Goal: Information Seeking & Learning: Learn about a topic

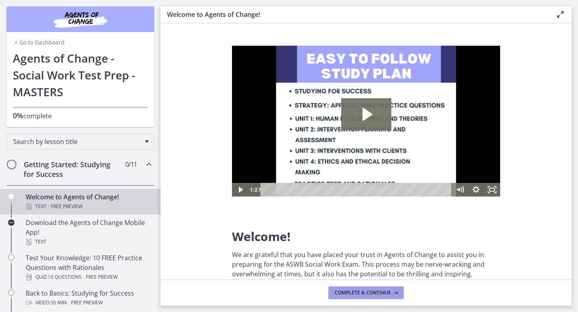
click at [359, 289] on button "Complete & continue" at bounding box center [365, 293] width 75 height 13
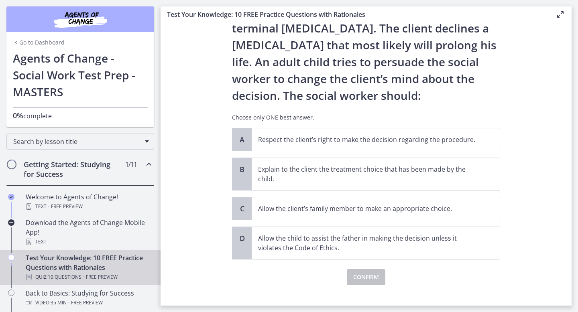
scroll to position [68, 0]
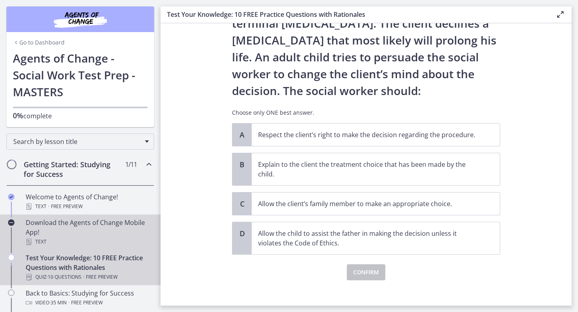
click at [37, 241] on div "Text" at bounding box center [88, 242] width 125 height 10
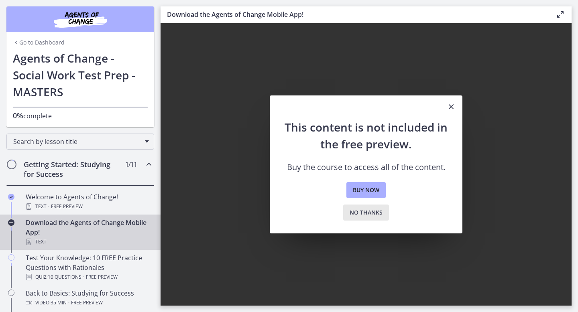
click at [369, 211] on span "No thanks" at bounding box center [366, 213] width 33 height 10
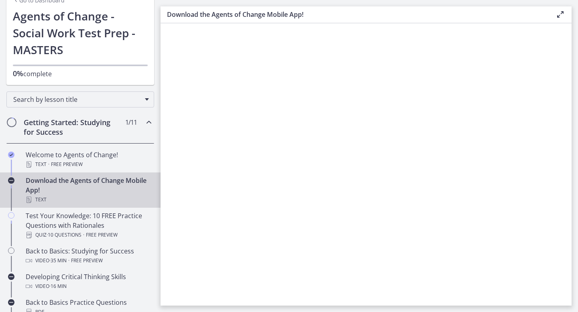
scroll to position [43, 0]
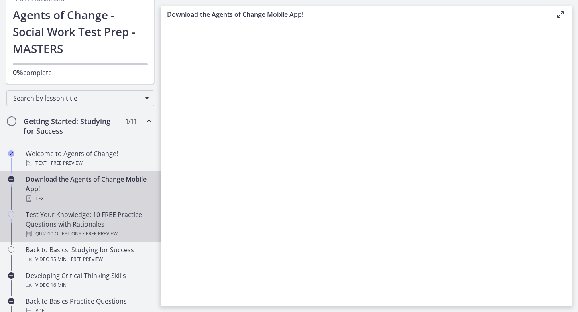
click at [111, 214] on div "Test Your Knowledge: 10 FREE Practice Questions with Rationales Quiz · 10 Quest…" at bounding box center [88, 224] width 125 height 29
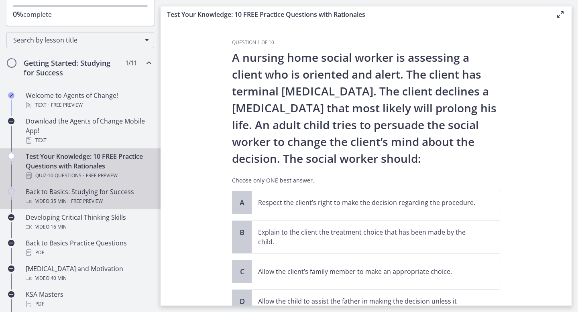
scroll to position [104, 0]
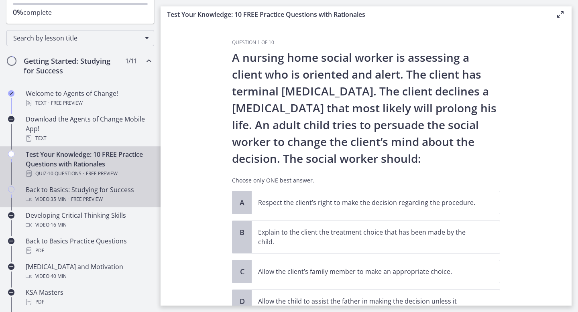
click at [107, 191] on div "Back to Basics: Studying for Success Video · 35 min · Free preview" at bounding box center [88, 194] width 125 height 19
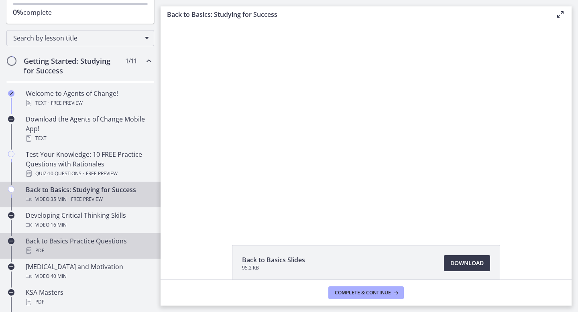
click at [95, 234] on link "Back to Basics Practice Questions PDF" at bounding box center [80, 246] width 161 height 26
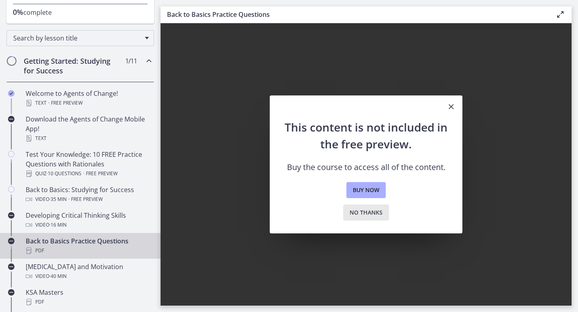
click at [370, 212] on span "No thanks" at bounding box center [366, 213] width 33 height 10
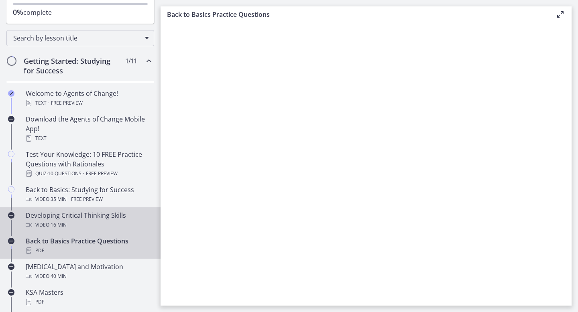
click at [91, 213] on div "Developing Critical Thinking Skills Video · 16 min" at bounding box center [88, 220] width 125 height 19
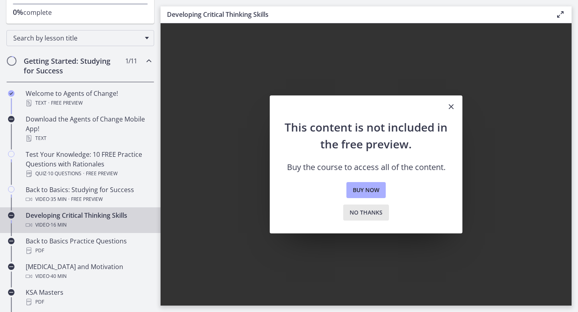
click at [361, 210] on span "No thanks" at bounding box center [366, 213] width 33 height 10
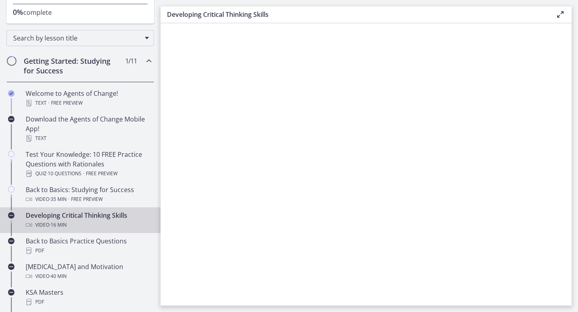
click at [561, 12] on icon at bounding box center [561, 15] width 10 height 10
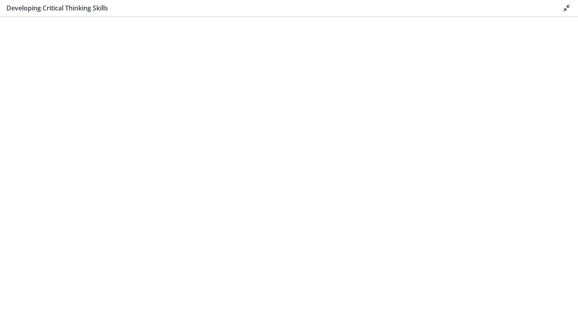
click at [568, 8] on icon at bounding box center [567, 8] width 10 height 10
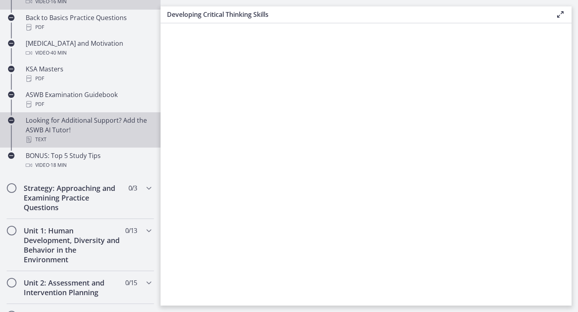
scroll to position [330, 0]
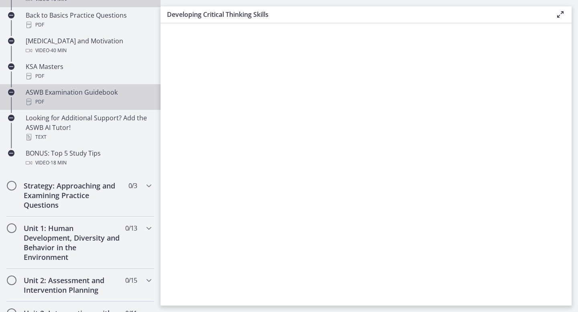
click at [54, 99] on div "PDF" at bounding box center [88, 102] width 125 height 10
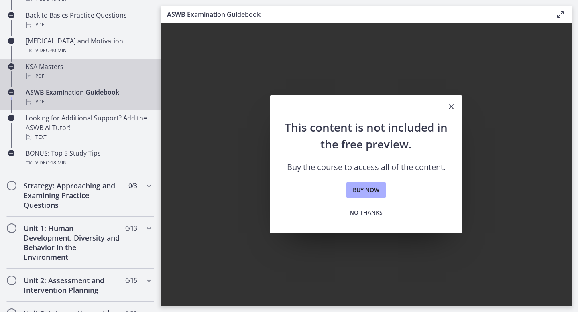
click at [72, 70] on div "KSA Masters PDF" at bounding box center [88, 71] width 125 height 19
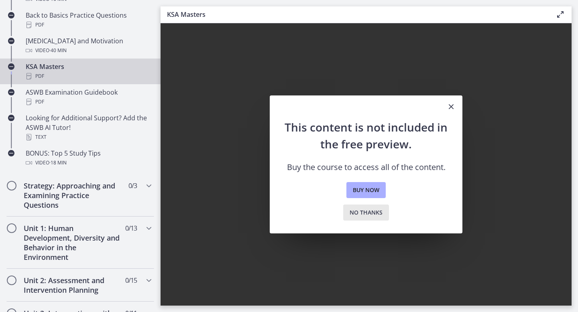
click at [375, 213] on span "No thanks" at bounding box center [366, 213] width 33 height 10
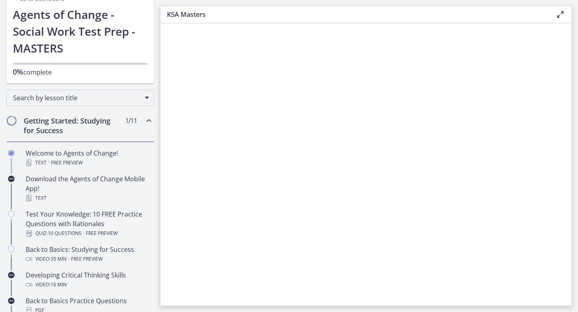
scroll to position [41, 0]
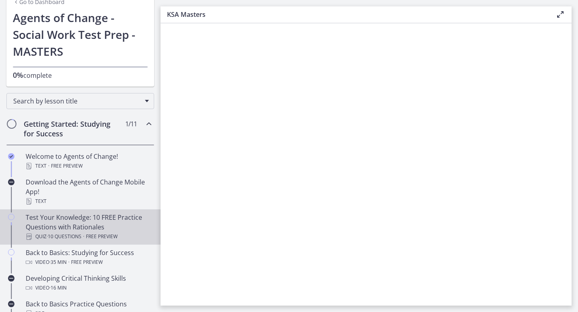
click at [86, 231] on div "Test Your Knowledge: 10 FREE Practice Questions with Rationales Quiz · 10 Quest…" at bounding box center [88, 227] width 125 height 29
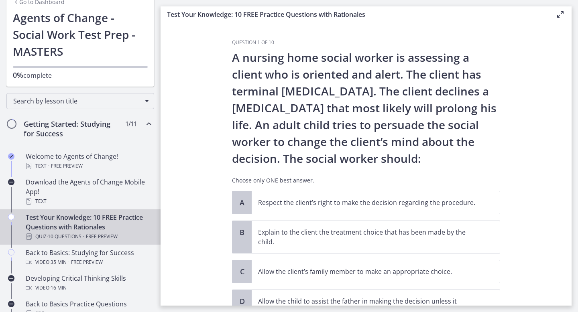
scroll to position [75, 0]
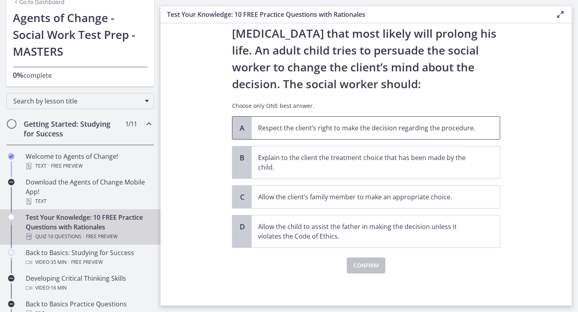
click at [294, 125] on p "Respect the client’s right to make the decision regarding the procedure." at bounding box center [367, 128] width 219 height 10
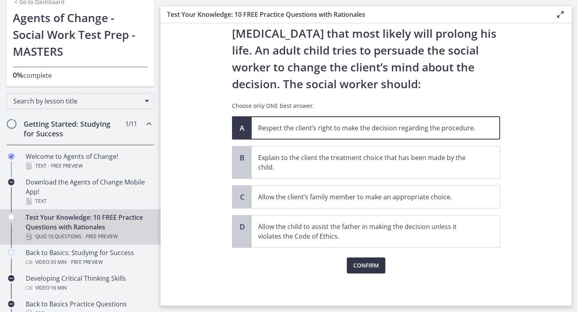
click at [378, 267] on span "Confirm" at bounding box center [366, 266] width 26 height 10
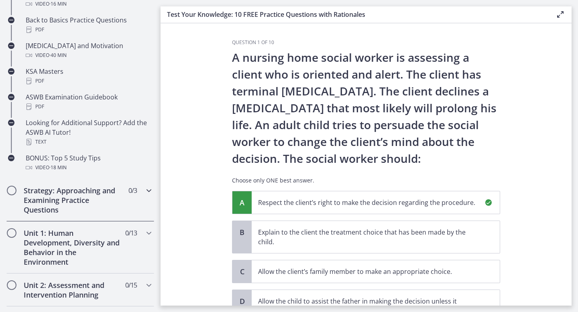
scroll to position [326, 0]
click at [147, 192] on icon "Chapters" at bounding box center [149, 190] width 10 height 10
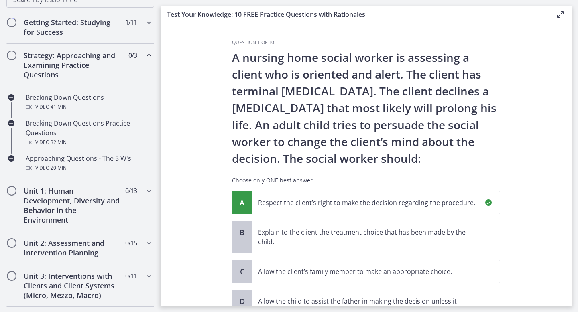
scroll to position [158, 0]
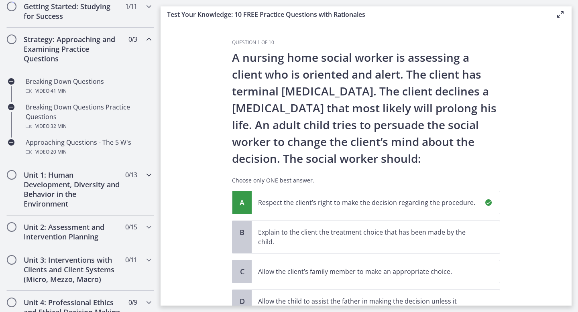
click at [151, 173] on icon "Chapters" at bounding box center [149, 175] width 10 height 10
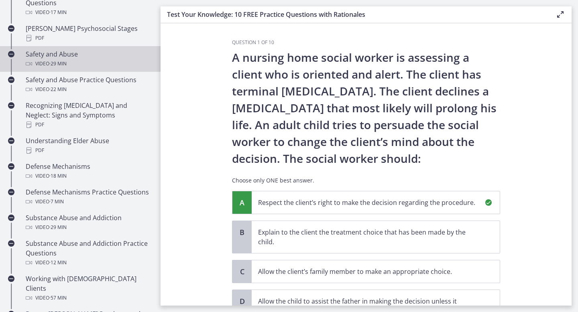
scroll to position [498, 0]
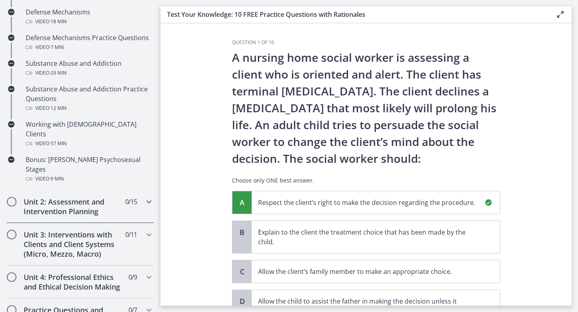
click at [145, 197] on icon "Chapters" at bounding box center [149, 202] width 10 height 10
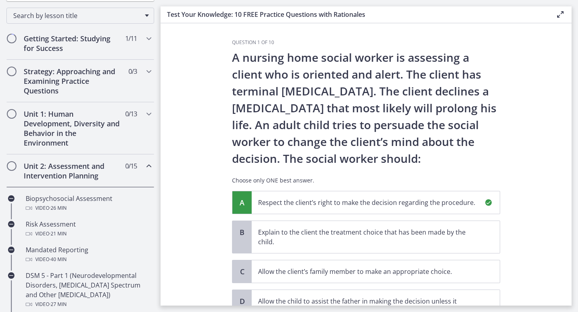
scroll to position [98, 0]
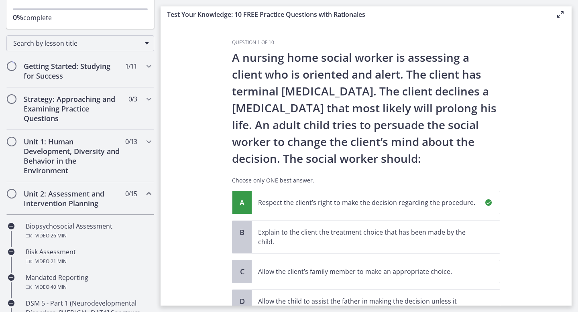
click at [146, 196] on icon "Chapters" at bounding box center [149, 194] width 10 height 10
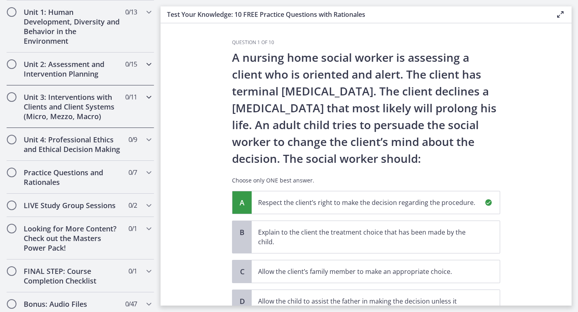
scroll to position [340, 0]
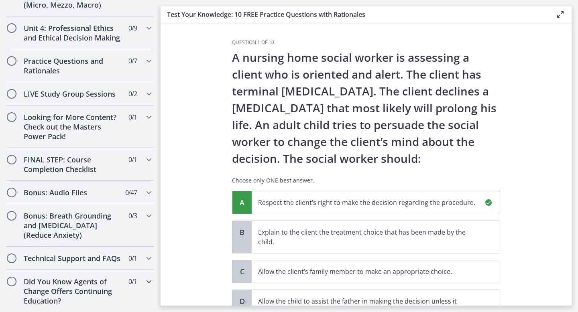
click at [132, 287] on div "Did You Know Agents of Change Offers Continuing Education? 0 / 1 Completed" at bounding box center [80, 291] width 148 height 43
click at [147, 281] on icon "Chapters" at bounding box center [149, 282] width 10 height 10
click at [149, 259] on icon "Chapters" at bounding box center [149, 259] width 10 height 10
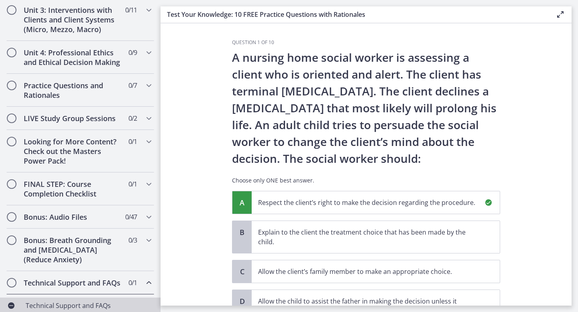
scroll to position [283, 0]
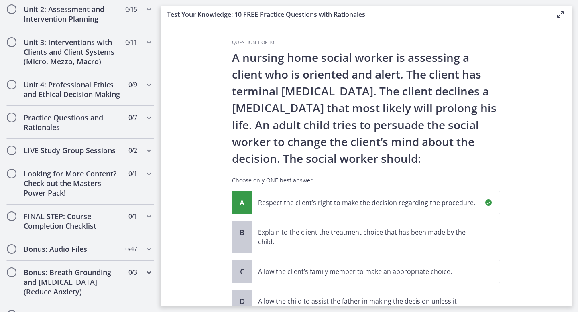
click at [145, 274] on icon "Chapters" at bounding box center [149, 273] width 10 height 10
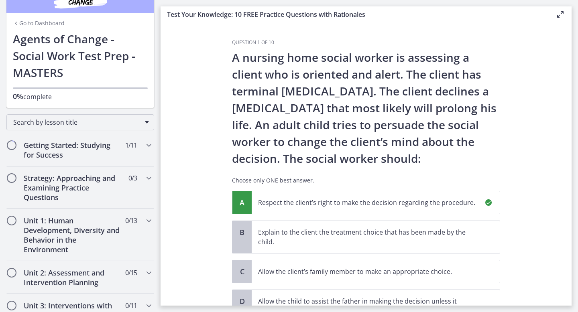
scroll to position [0, 0]
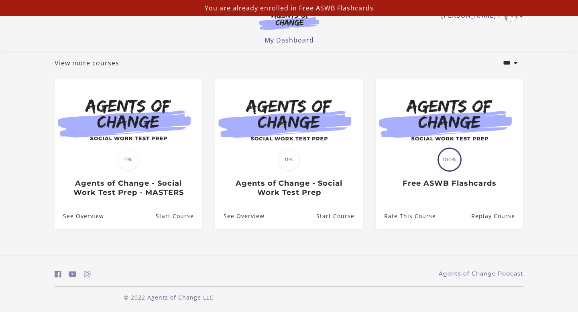
scroll to position [47, 0]
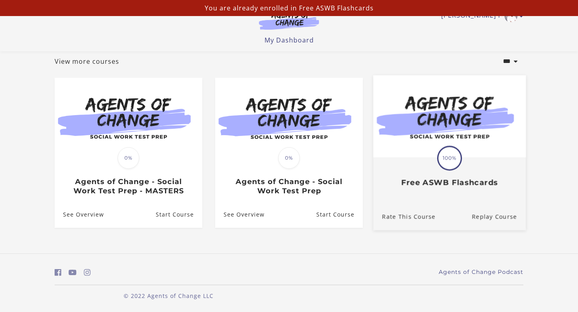
click at [442, 178] on h3 "Free ASWB Flashcards" at bounding box center [449, 182] width 135 height 9
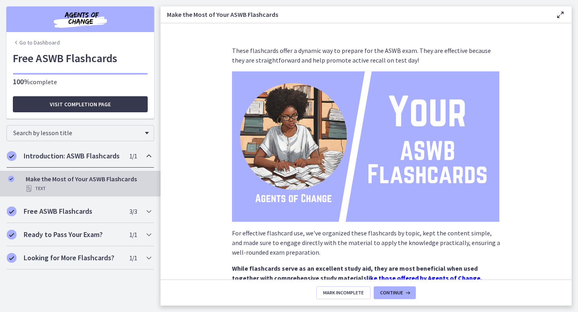
scroll to position [83, 0]
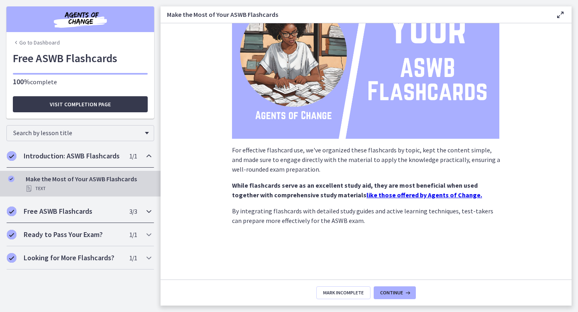
click at [145, 212] on icon "Chapters" at bounding box center [149, 212] width 10 height 10
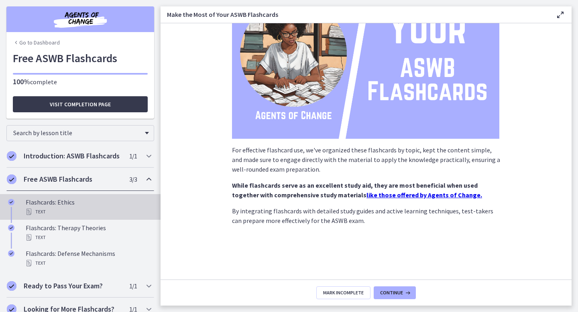
scroll to position [9, 0]
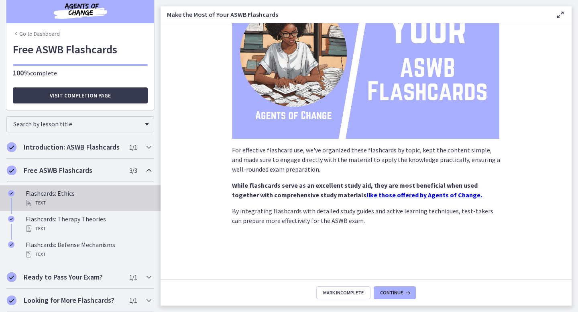
click at [88, 194] on div "Flashcards: Ethics Text" at bounding box center [88, 198] width 125 height 19
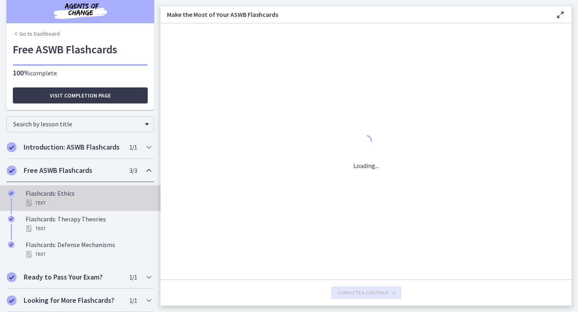
scroll to position [0, 0]
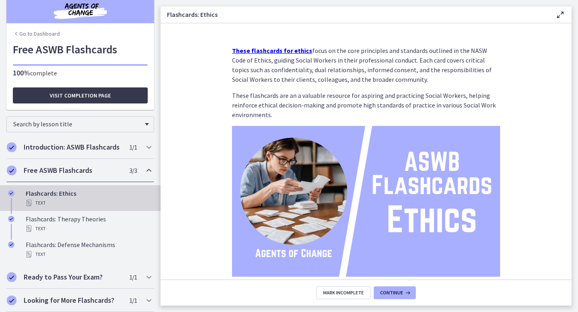
scroll to position [52, 0]
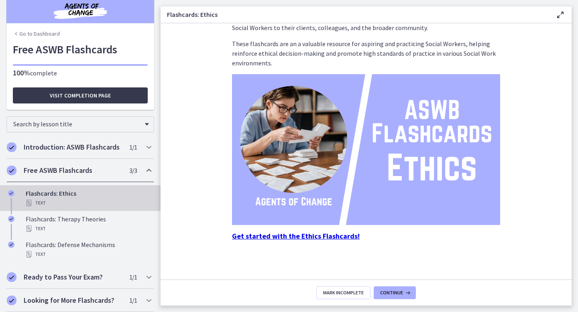
click at [283, 239] on strong "Get started with the Ethics Flashcards!" at bounding box center [296, 236] width 128 height 9
click at [55, 275] on h2 "Ready to Pass Your Exam?" at bounding box center [73, 278] width 98 height 10
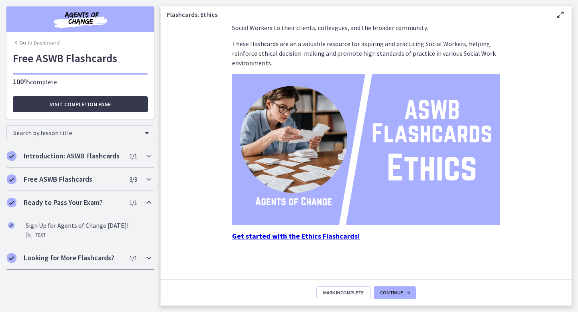
click at [146, 260] on icon "Chapters" at bounding box center [149, 258] width 10 height 10
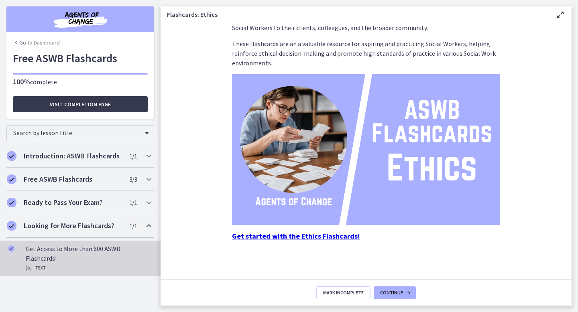
click at [117, 251] on div "Get Access to More than 600 ASWB Flashcards! Text" at bounding box center [88, 258] width 125 height 29
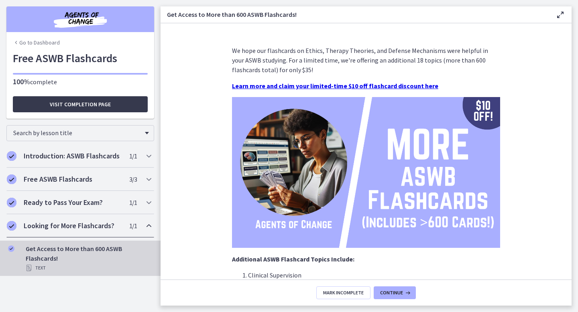
click at [557, 12] on icon at bounding box center [561, 15] width 10 height 10
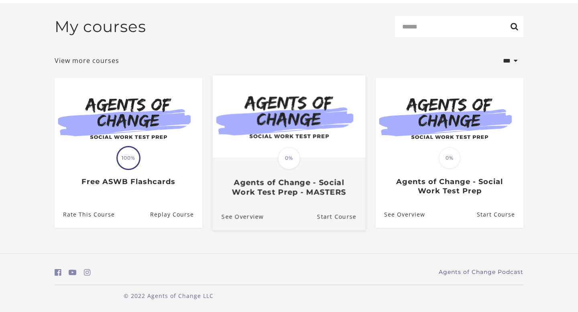
scroll to position [98, 0]
click at [295, 196] on h3 "Agents of Change - Social Work Test Prep - MASTERS" at bounding box center [289, 187] width 135 height 18
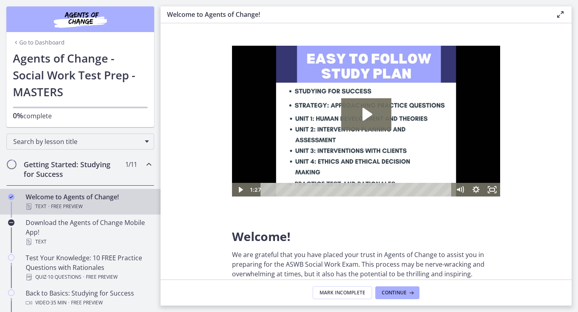
click at [562, 14] on icon at bounding box center [561, 15] width 10 height 10
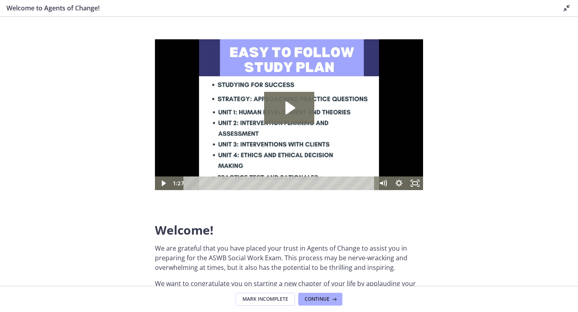
click at [569, 6] on icon at bounding box center [567, 8] width 10 height 10
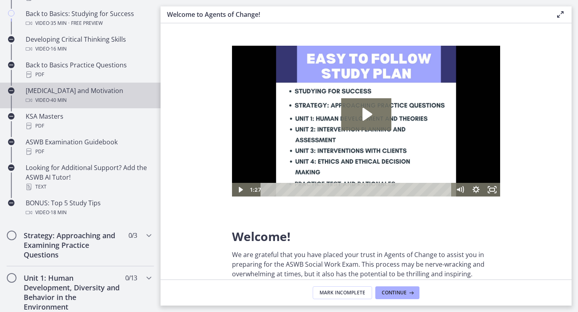
scroll to position [417, 0]
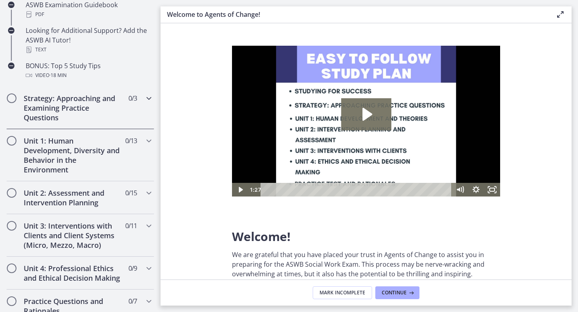
click at [146, 94] on icon "Chapters" at bounding box center [149, 99] width 10 height 10
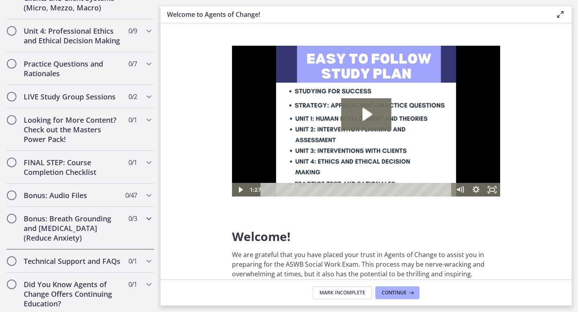
scroll to position [433, 0]
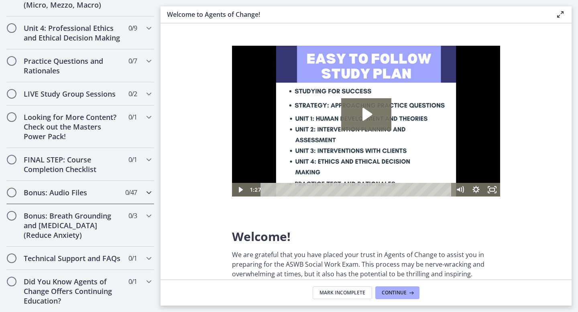
click at [148, 192] on icon "Chapters" at bounding box center [149, 193] width 10 height 10
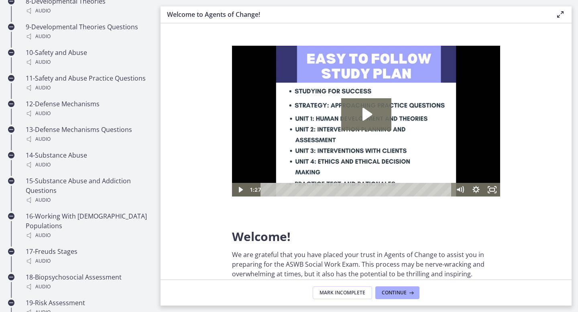
scroll to position [758, 0]
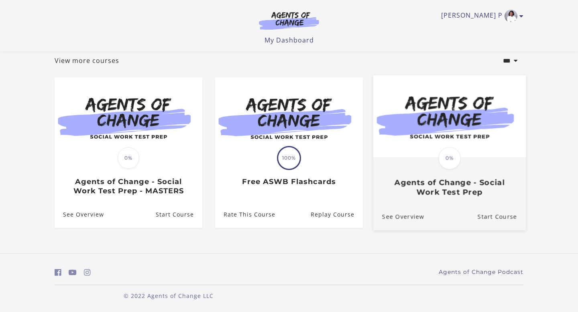
click at [454, 157] on span "0%" at bounding box center [449, 158] width 22 height 22
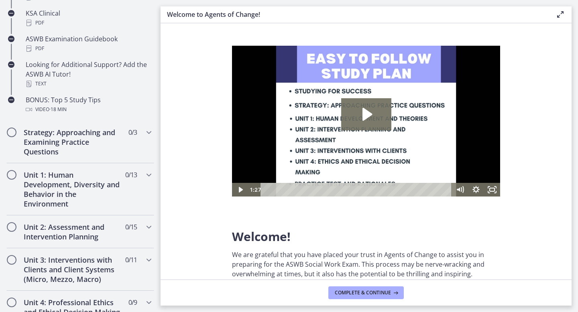
scroll to position [481, 0]
